Goal: Task Accomplishment & Management: Manage account settings

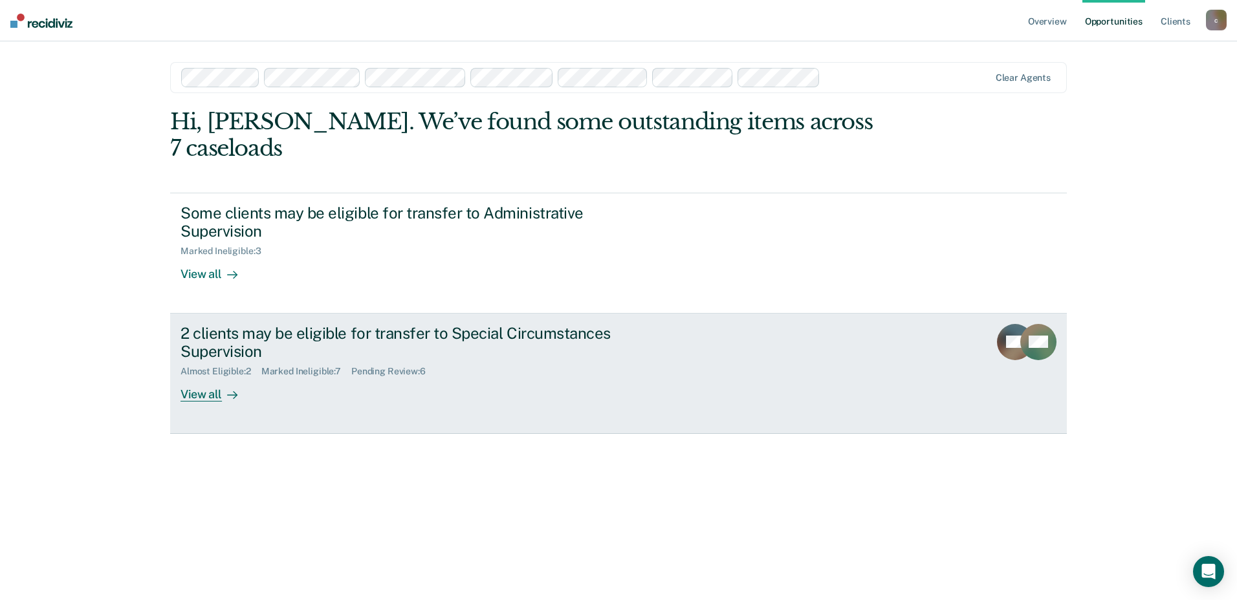
click at [389, 373] on div "Pending Review : 6" at bounding box center [393, 371] width 85 height 11
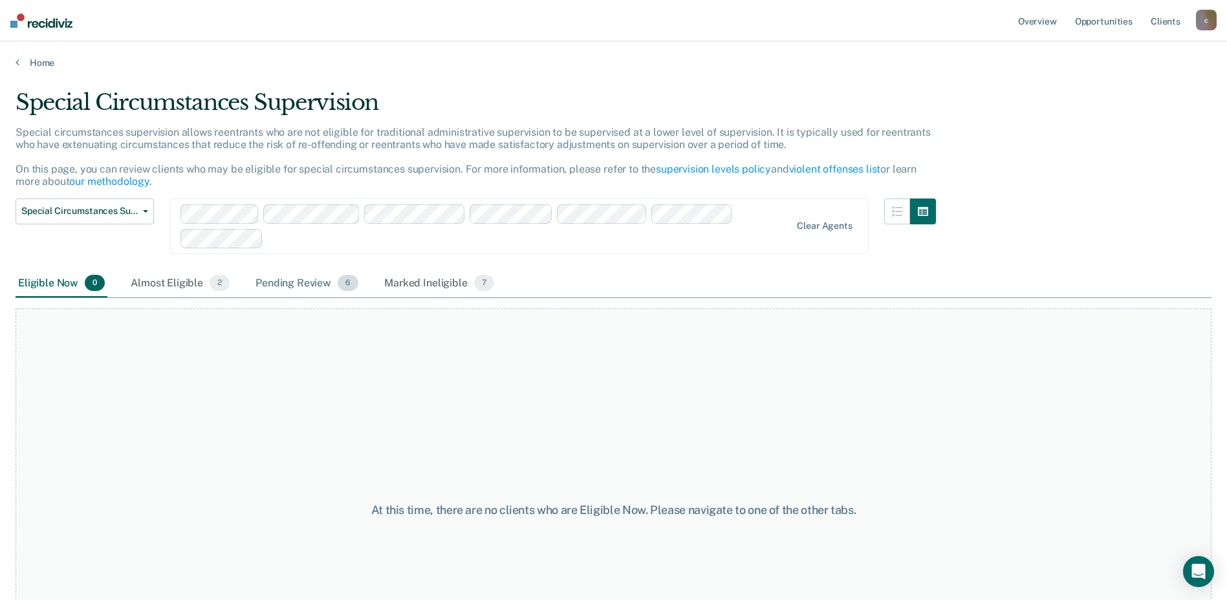
click at [280, 278] on div "Pending Review 6" at bounding box center [307, 284] width 108 height 28
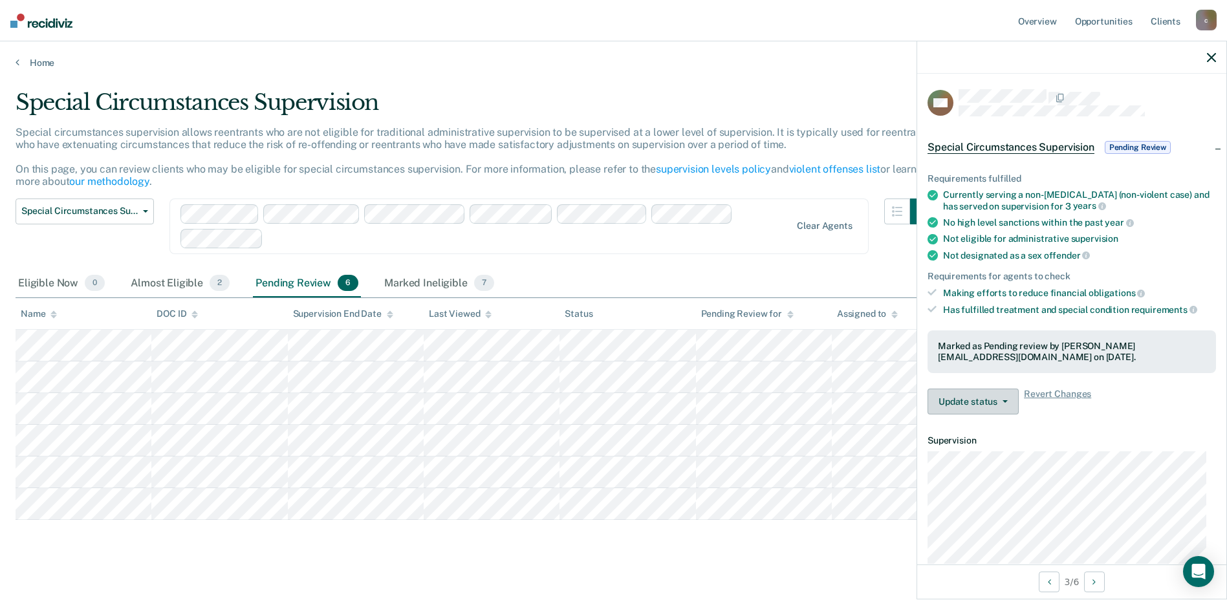
click at [967, 397] on button "Update status" at bounding box center [973, 402] width 91 height 26
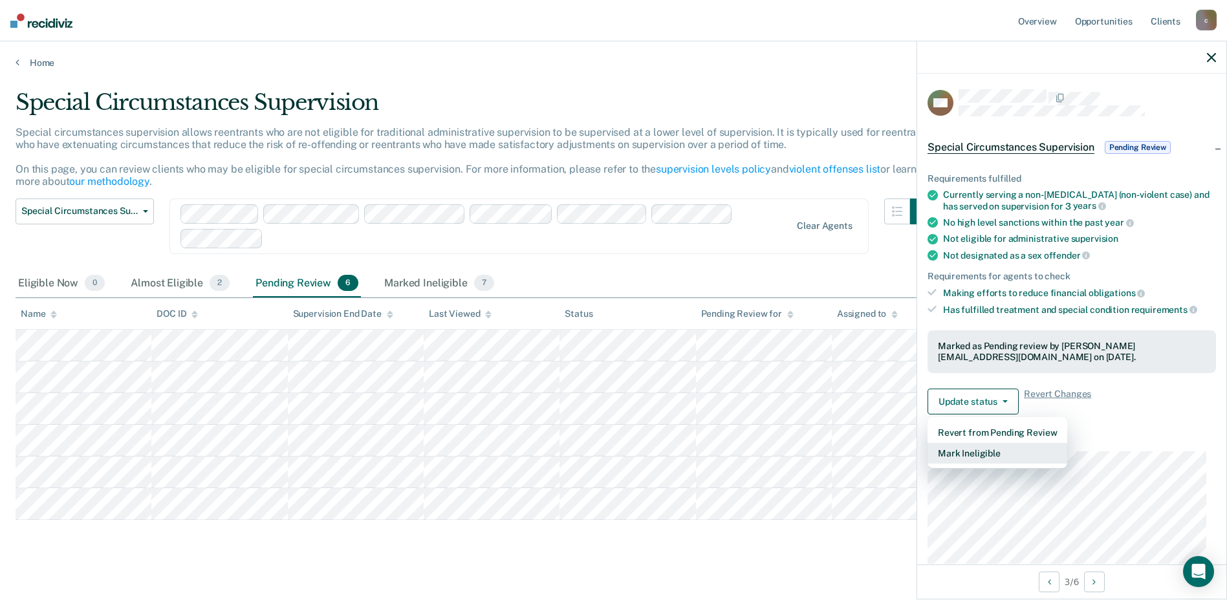
click at [967, 448] on button "Mark Ineligible" at bounding box center [998, 453] width 140 height 21
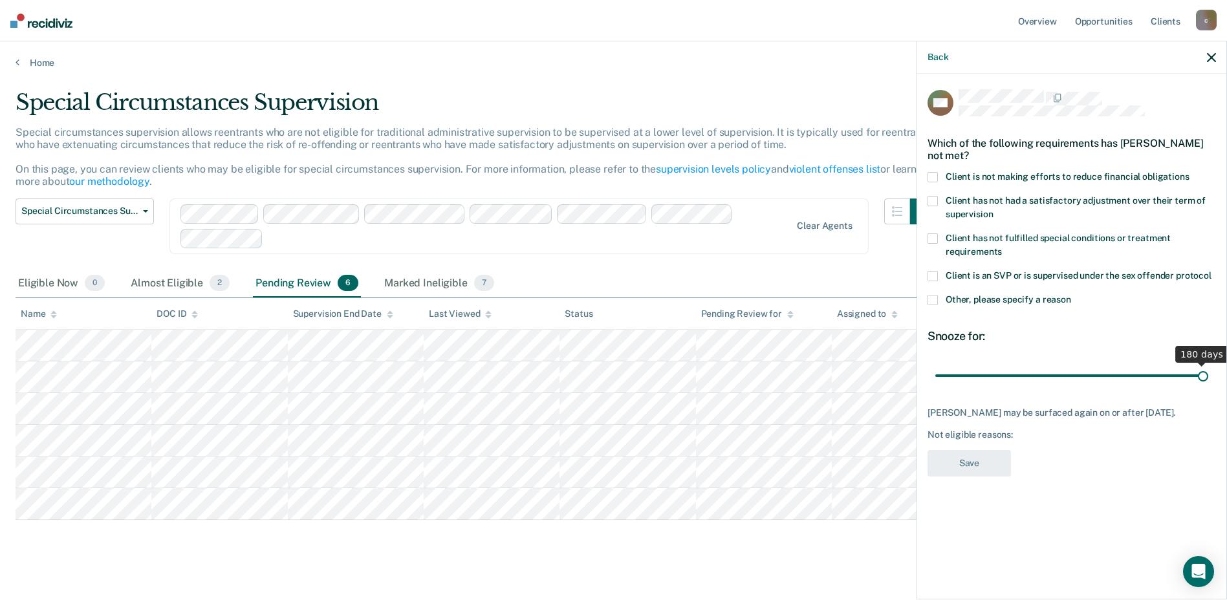
drag, startPoint x: 986, startPoint y: 373, endPoint x: 1298, endPoint y: 375, distance: 311.9
type input "180"
click at [1209, 375] on input "range" at bounding box center [1072, 375] width 273 height 23
click at [939, 177] on label "Client is not making efforts to reduce financial obligations" at bounding box center [1072, 179] width 289 height 14
click at [1190, 172] on input "Client is not making efforts to reduce financial obligations" at bounding box center [1190, 172] width 0 height 0
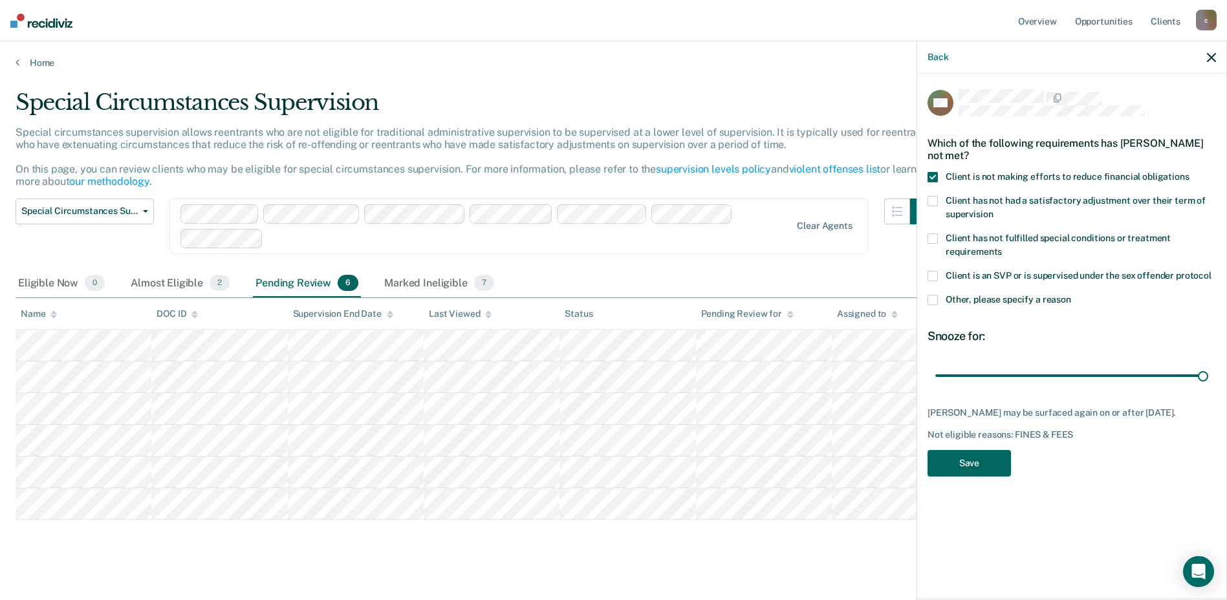
click at [980, 459] on button "Save" at bounding box center [969, 463] width 83 height 27
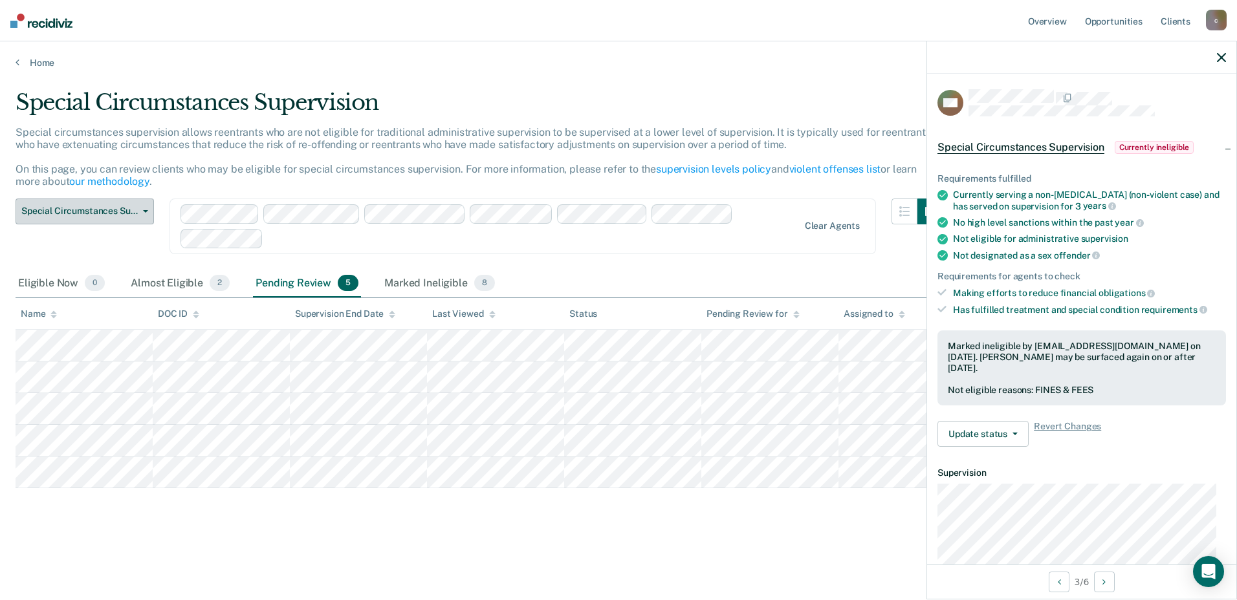
click at [146, 208] on button "Special Circumstances Supervision" at bounding box center [85, 212] width 138 height 26
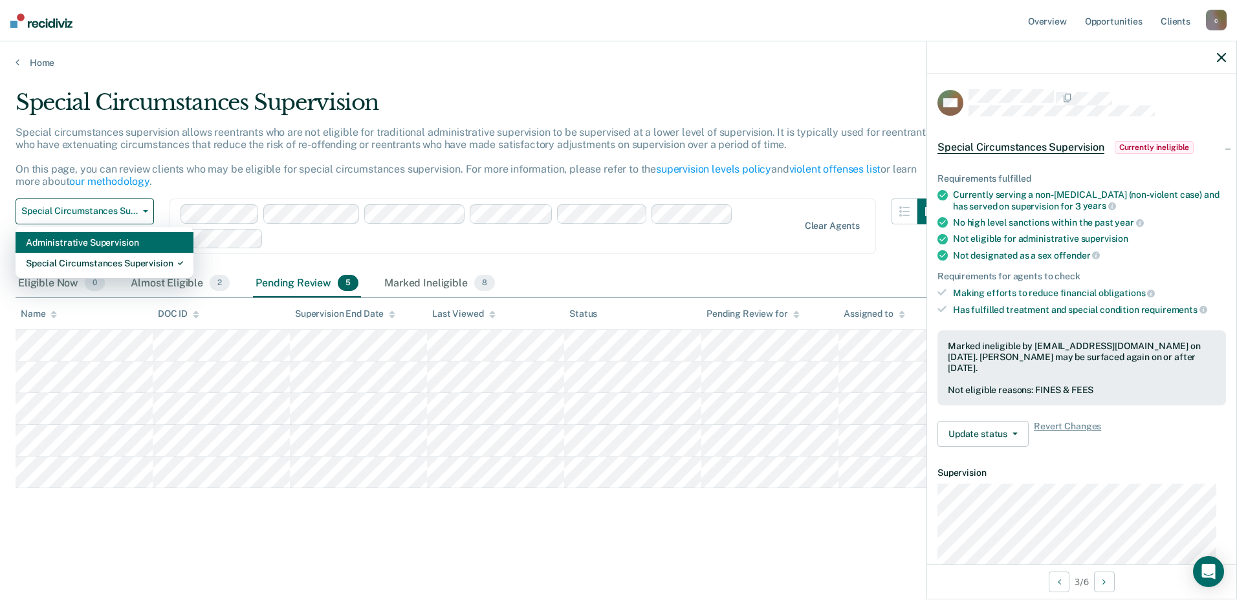
click at [106, 241] on div "Administrative Supervision" at bounding box center [104, 242] width 157 height 21
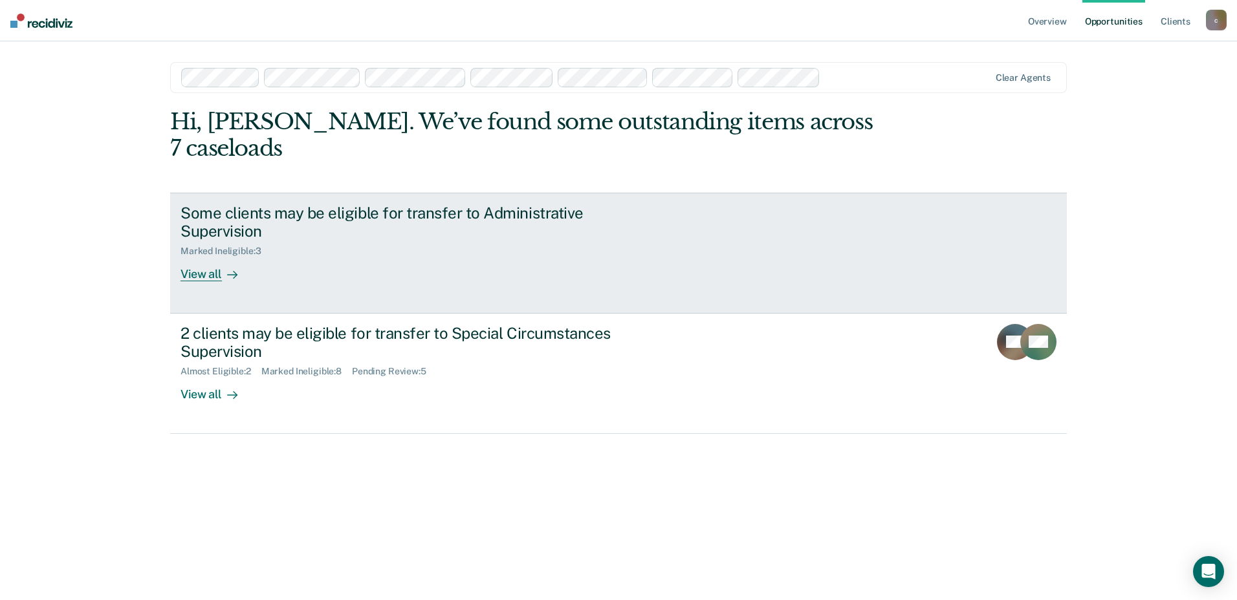
click at [214, 277] on div "View all" at bounding box center [217, 269] width 72 height 25
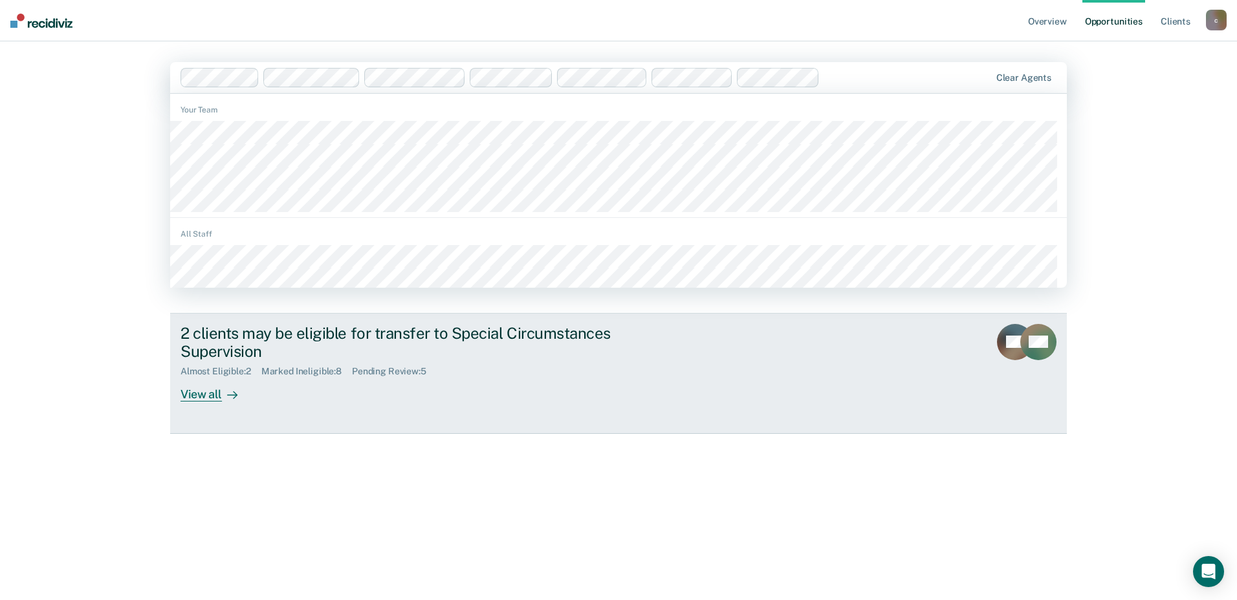
click at [394, 374] on div "Pending Review : 5" at bounding box center [394, 371] width 85 height 11
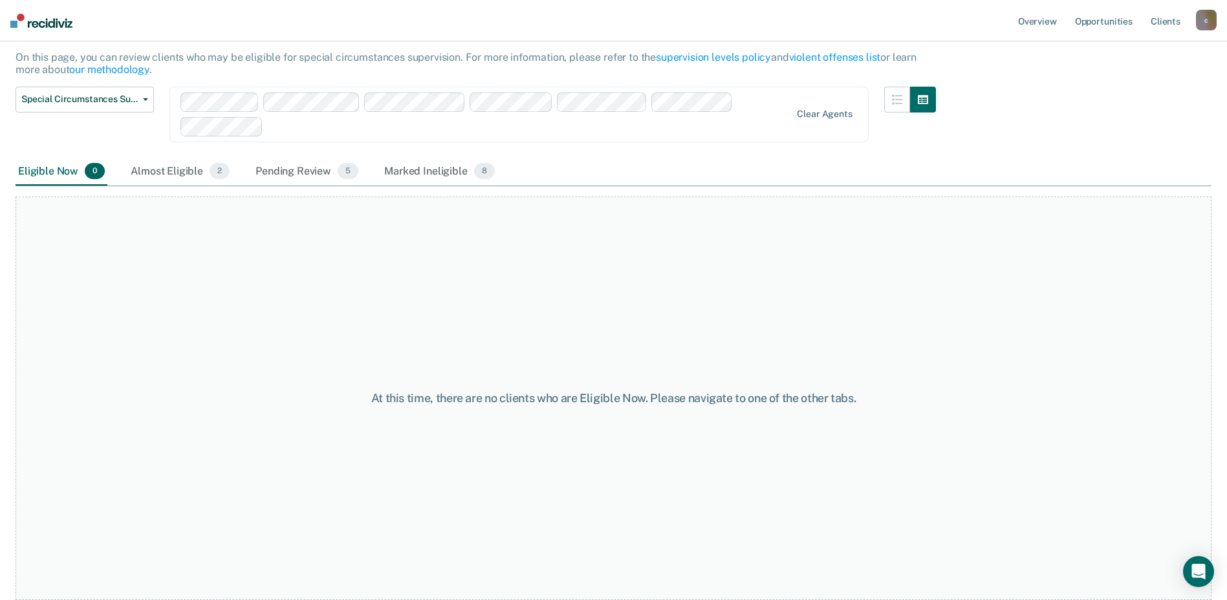
scroll to position [47, 0]
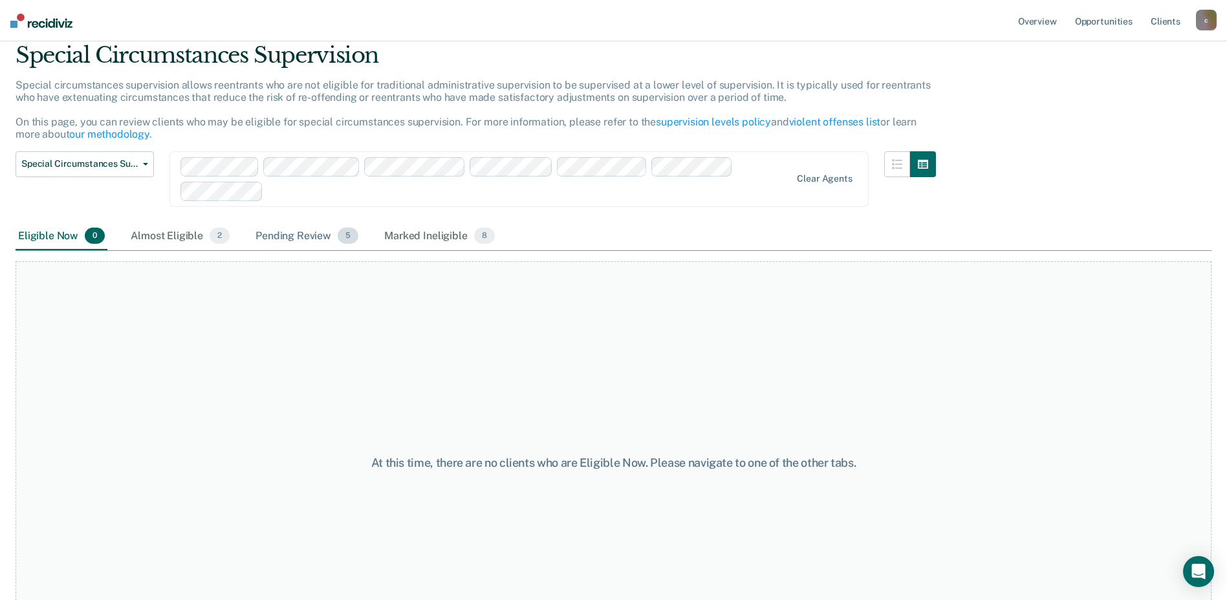
click at [292, 236] on div "Pending Review 5" at bounding box center [307, 237] width 108 height 28
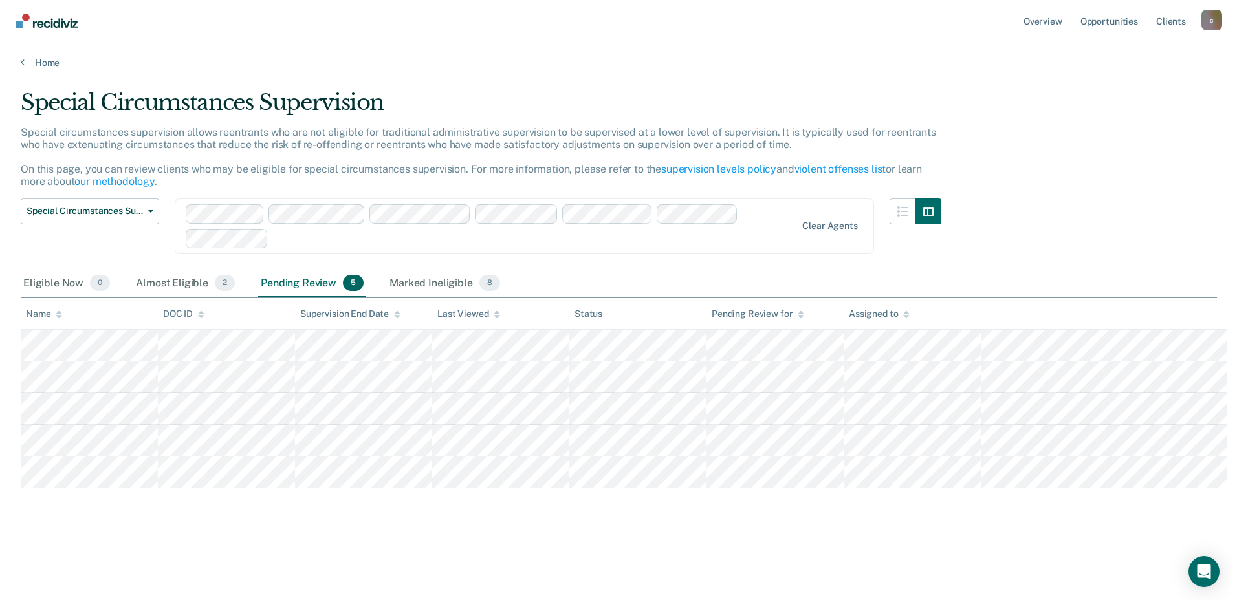
scroll to position [0, 0]
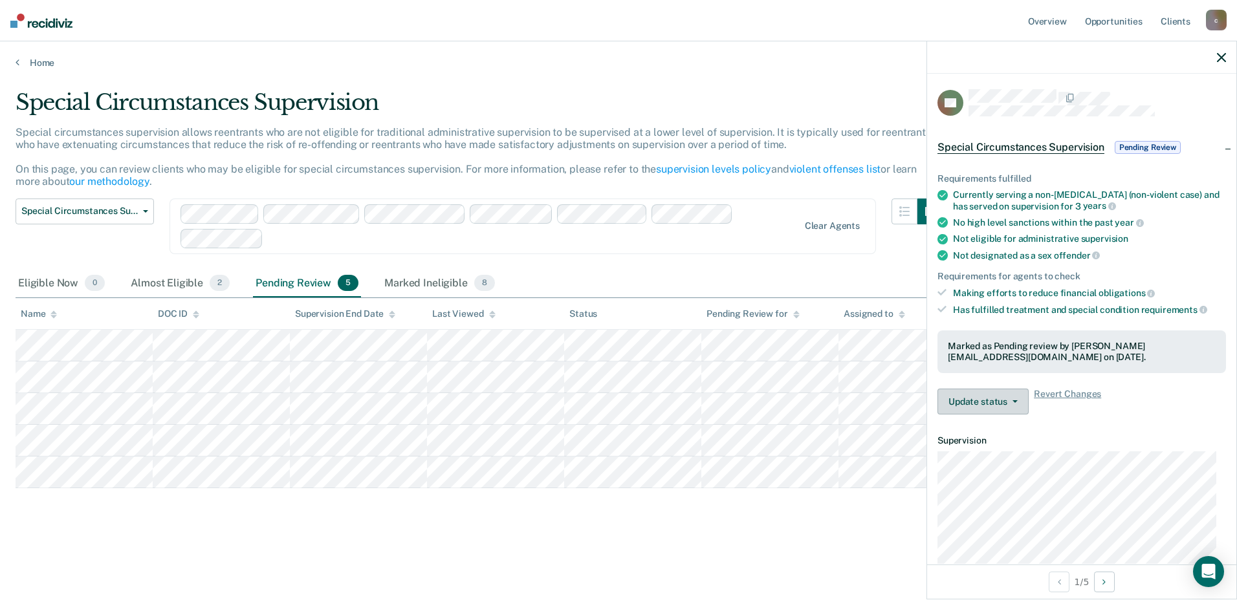
click at [1014, 405] on button "Update status" at bounding box center [982, 402] width 91 height 26
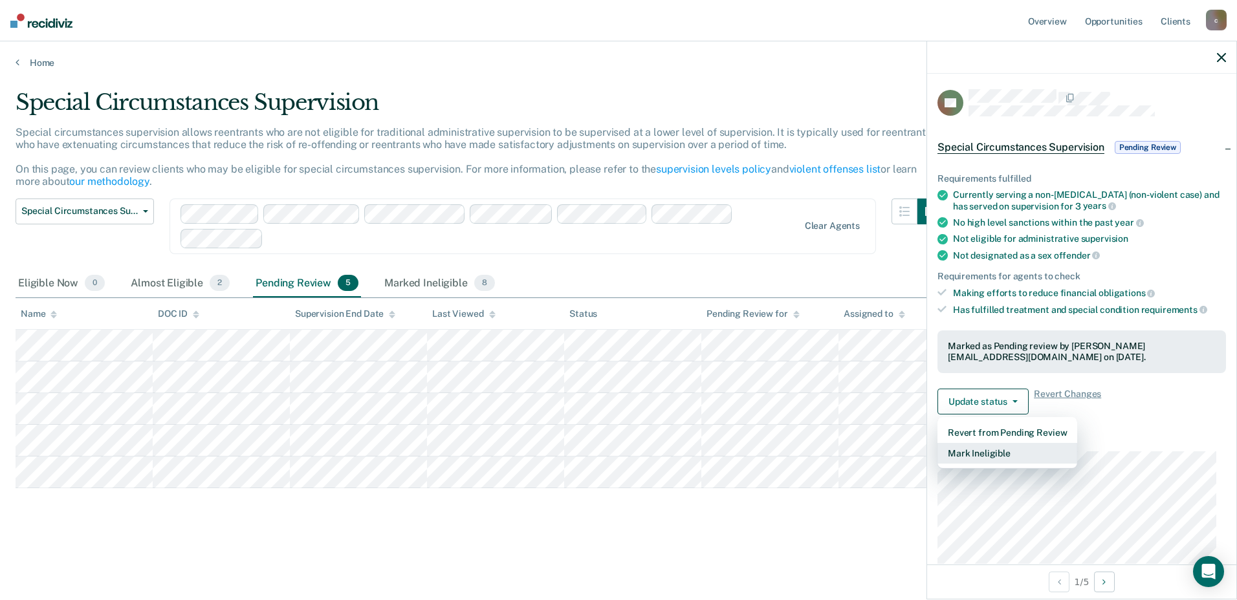
click at [983, 451] on button "Mark Ineligible" at bounding box center [1007, 453] width 140 height 21
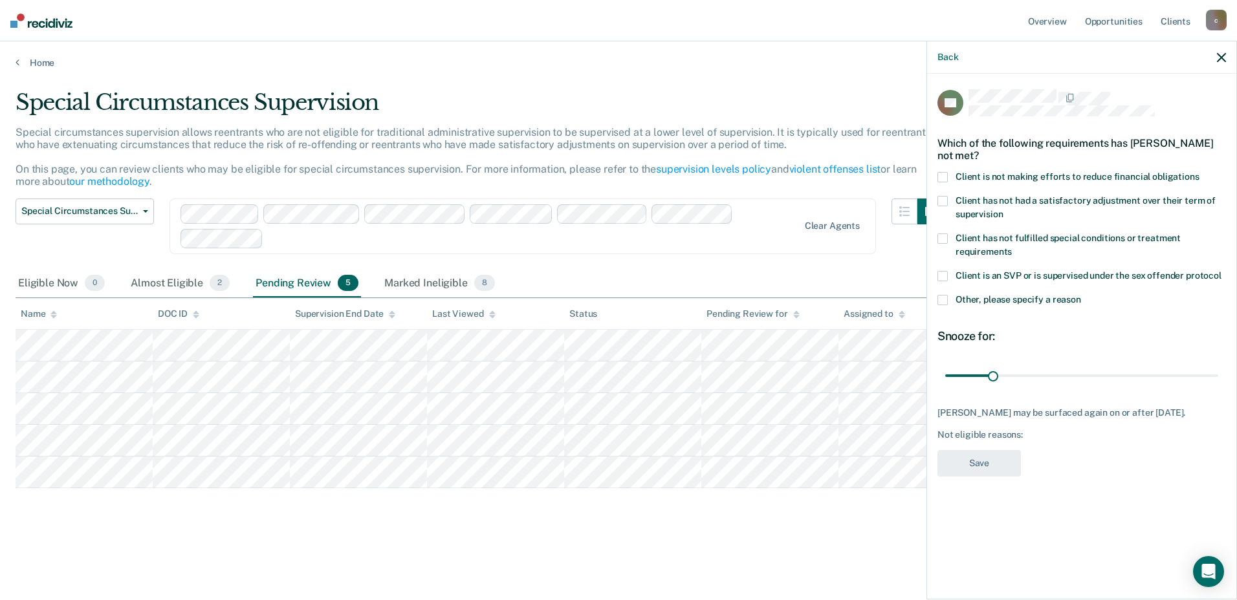
click at [939, 175] on span at bounding box center [942, 177] width 10 height 10
click at [1200, 172] on input "Client is not making efforts to reduce financial obligations" at bounding box center [1200, 172] width 0 height 0
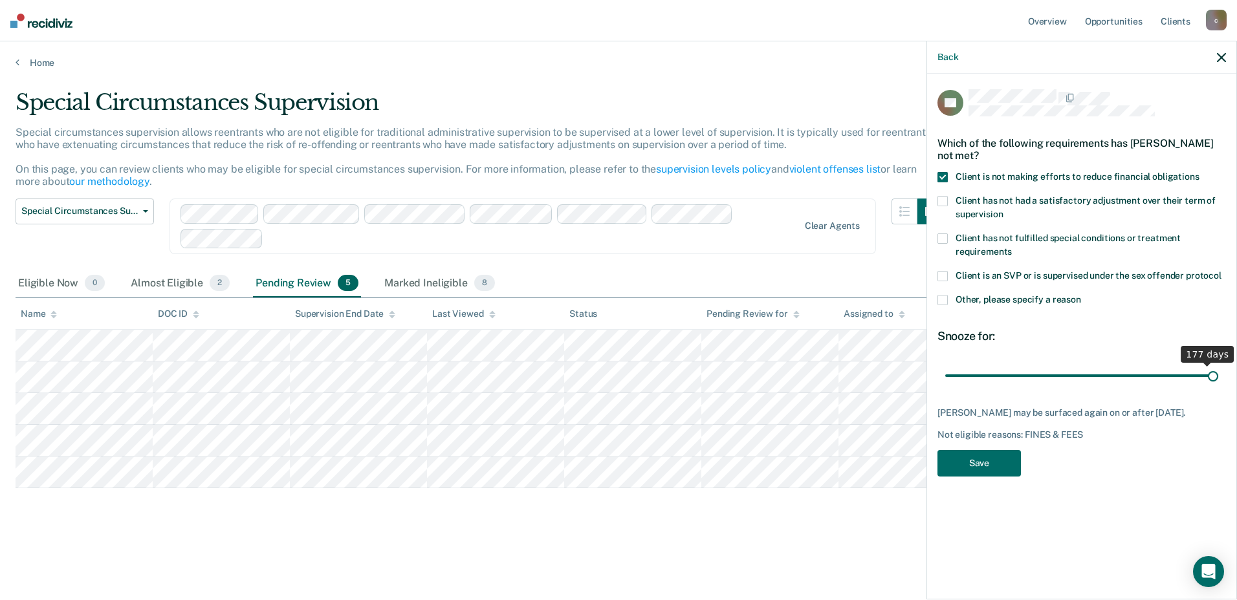
drag, startPoint x: 998, startPoint y: 375, endPoint x: 1223, endPoint y: 365, distance: 226.0
type input "180"
click at [1218, 365] on input "range" at bounding box center [1081, 375] width 273 height 23
click at [999, 459] on button "Save" at bounding box center [978, 463] width 83 height 27
